Goal: Find specific page/section: Find specific page/section

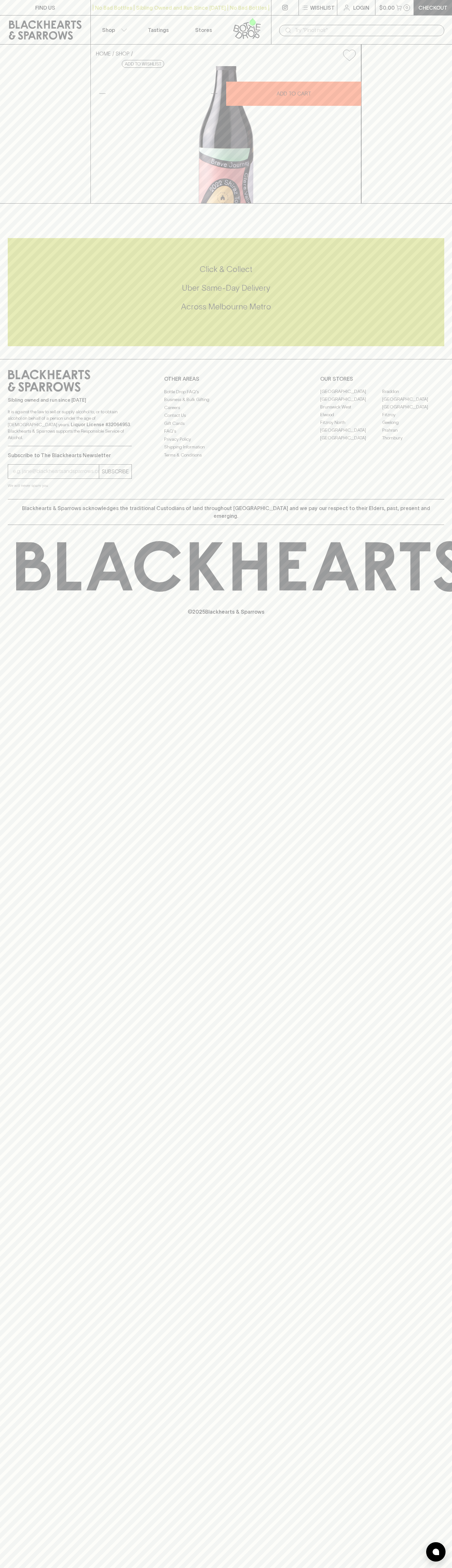
click at [186, 24] on link "Stores" at bounding box center [203, 29] width 45 height 29
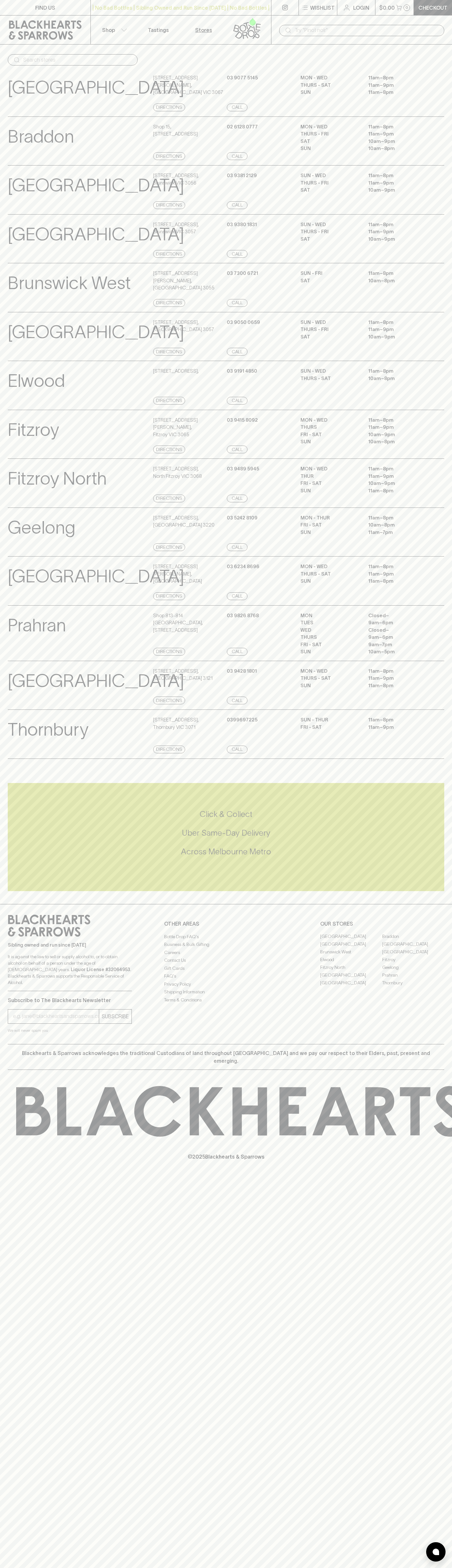
click at [375, 1567] on html "FIND US | No Bad Bottles | Sibling Owned and Run Since 2006 | No Bad Bottles | …" at bounding box center [226, 784] width 452 height 1568
click at [2, 1375] on div "FIND US | No Bad Bottles | Sibling Owned and Run Since 2006 | No Bad Bottles | …" at bounding box center [226, 784] width 452 height 1568
